Goal: Check status: Check status

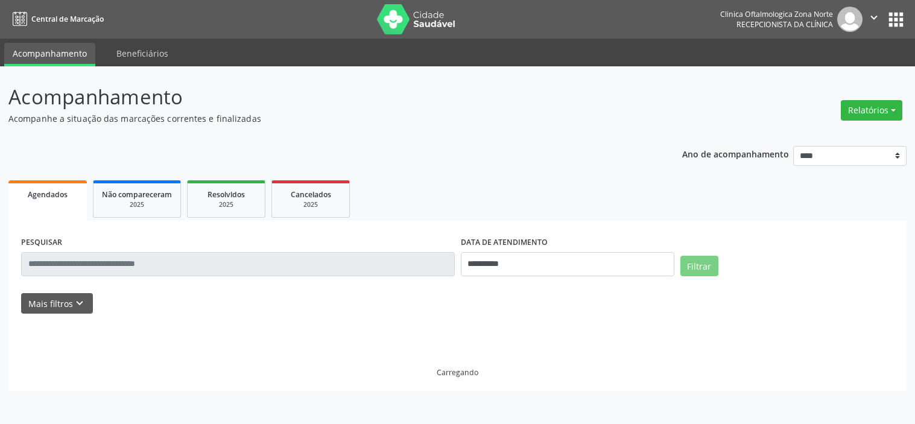
select select "*"
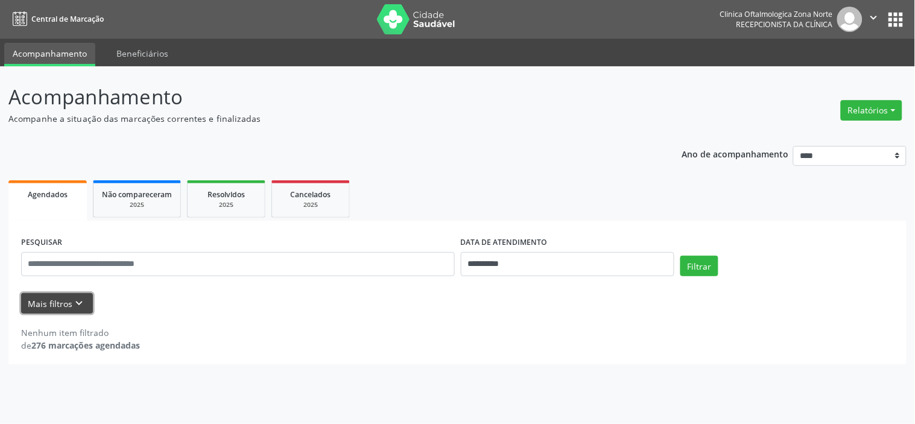
click at [65, 303] on button "Mais filtros keyboard_arrow_down" at bounding box center [57, 303] width 72 height 21
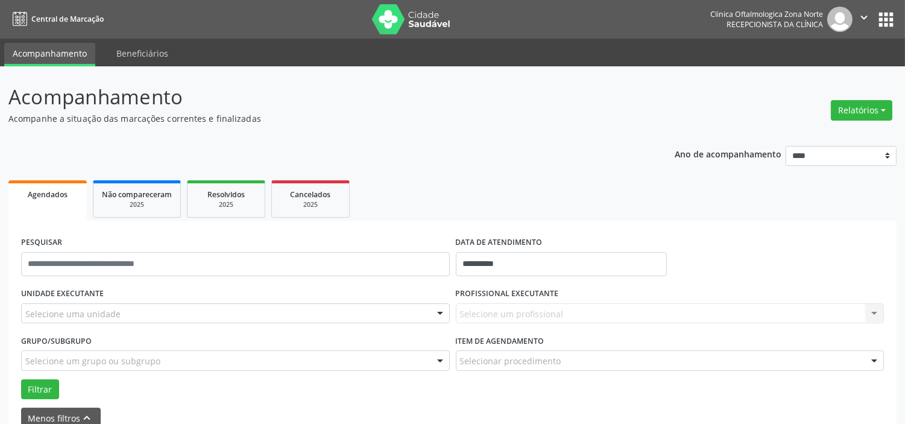
click at [136, 306] on div "Selecione uma unidade" at bounding box center [235, 313] width 429 height 21
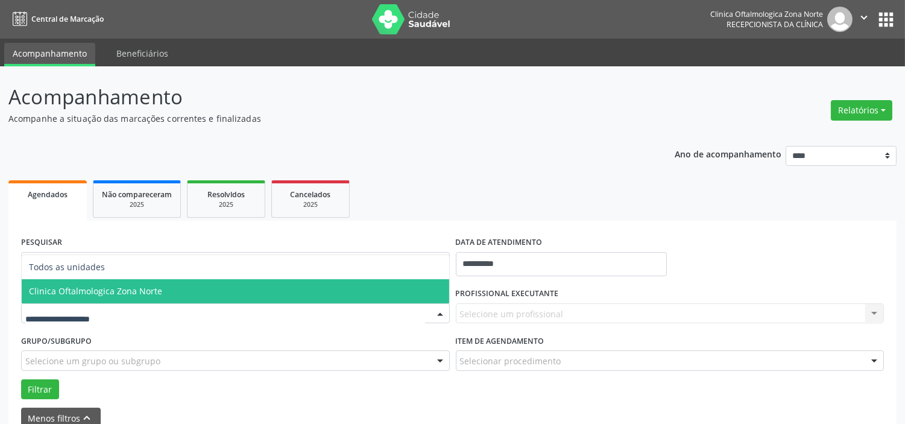
click at [151, 293] on span "Clinica Oftalmologica Zona Norte" at bounding box center [95, 290] width 133 height 11
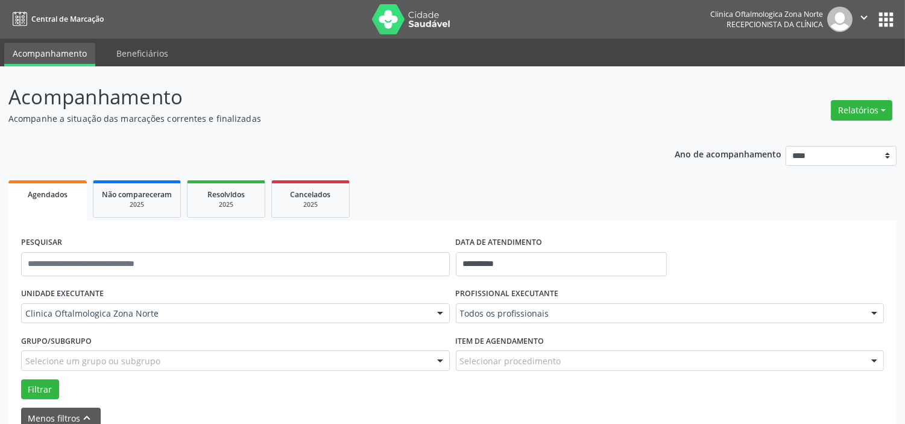
click at [157, 361] on div "Selecione um grupo ou subgrupo" at bounding box center [235, 360] width 429 height 21
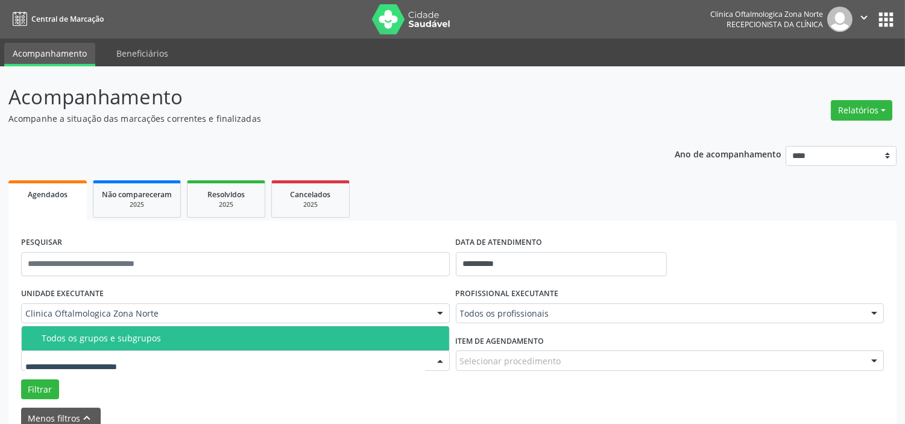
click at [157, 348] on span "Todos os grupos e subgrupos" at bounding box center [236, 338] width 428 height 24
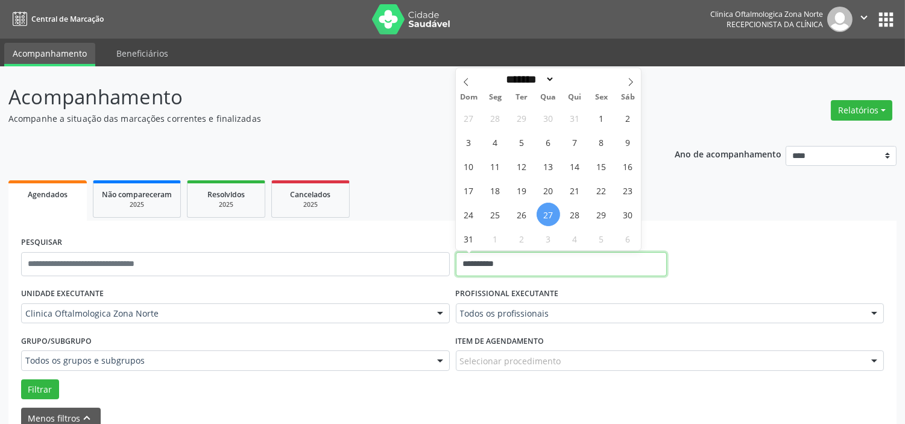
click at [534, 260] on input "**********" at bounding box center [561, 264] width 211 height 24
click at [569, 216] on span "28" at bounding box center [575, 215] width 24 height 24
type input "**********"
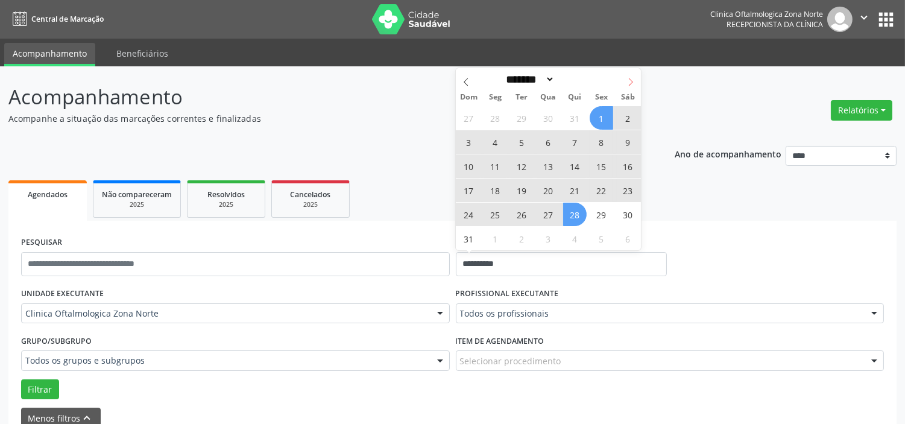
click at [630, 87] on span at bounding box center [631, 78] width 21 height 21
select select "*"
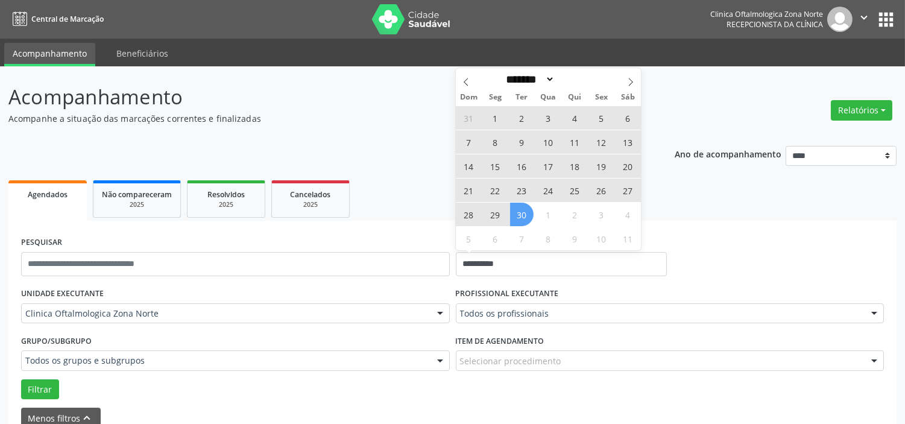
click at [526, 219] on span "30" at bounding box center [522, 215] width 24 height 24
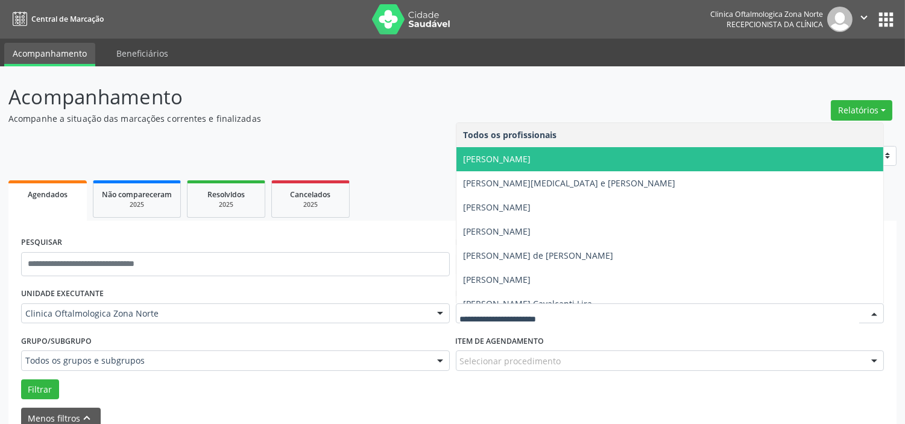
click at [521, 163] on span "[PERSON_NAME]" at bounding box center [498, 158] width 68 height 11
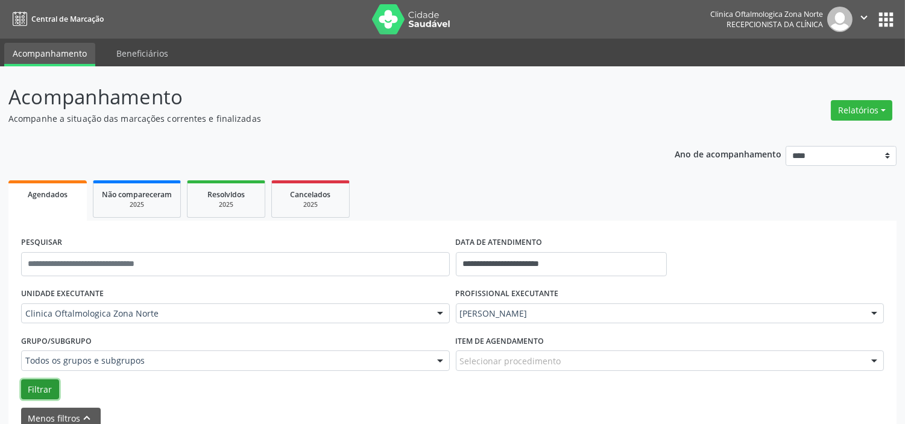
click at [41, 393] on button "Filtrar" at bounding box center [40, 389] width 38 height 21
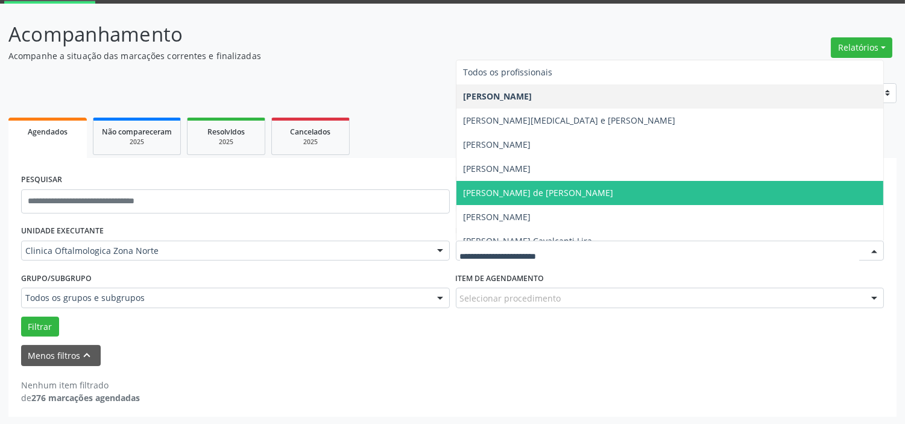
scroll to position [61, 0]
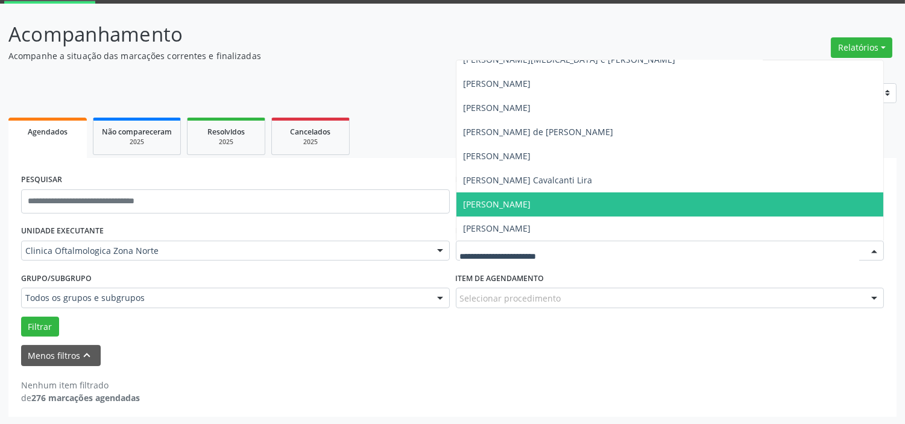
click at [532, 209] on span "[PERSON_NAME]" at bounding box center [670, 204] width 428 height 24
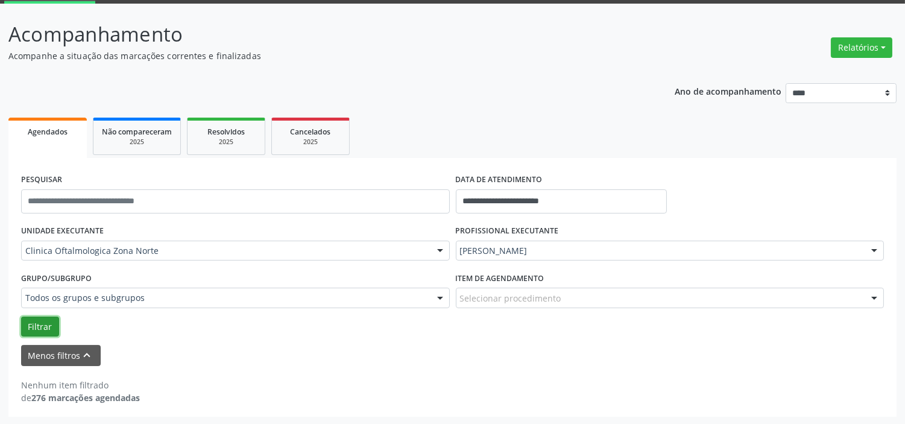
click at [25, 324] on button "Filtrar" at bounding box center [40, 327] width 38 height 21
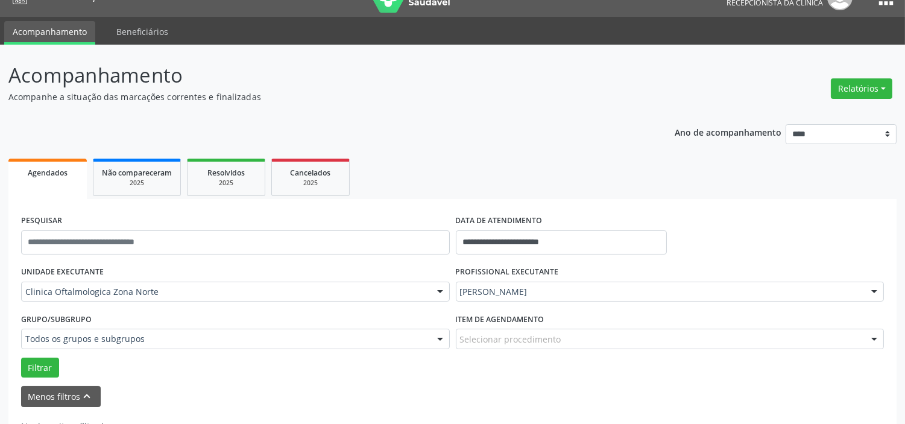
scroll to position [0, 0]
